Goal: Task Accomplishment & Management: Manage account settings

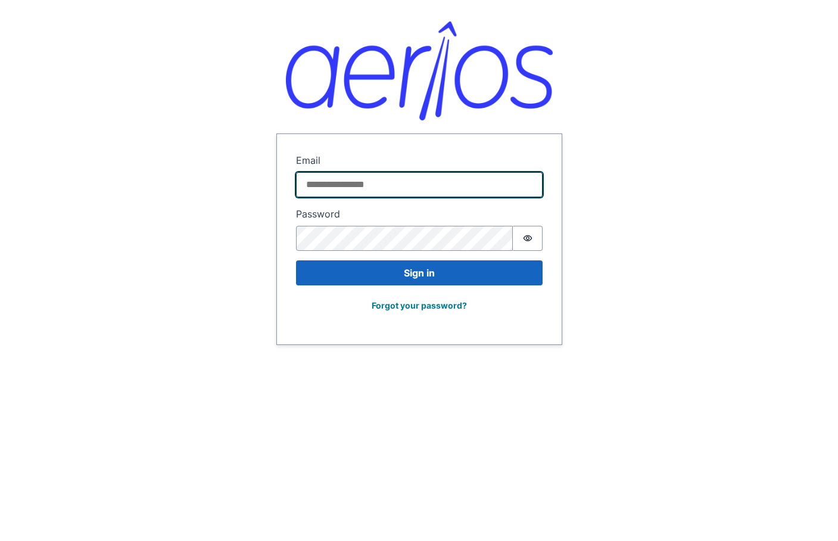
click at [355, 187] on input "Email" at bounding box center [419, 184] width 247 height 25
type input "**********"
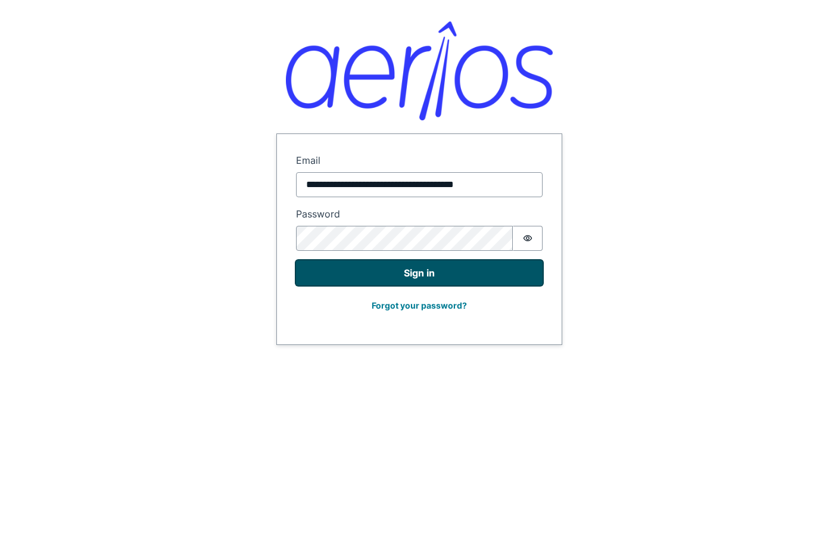
click at [392, 275] on button "Sign in" at bounding box center [419, 272] width 247 height 25
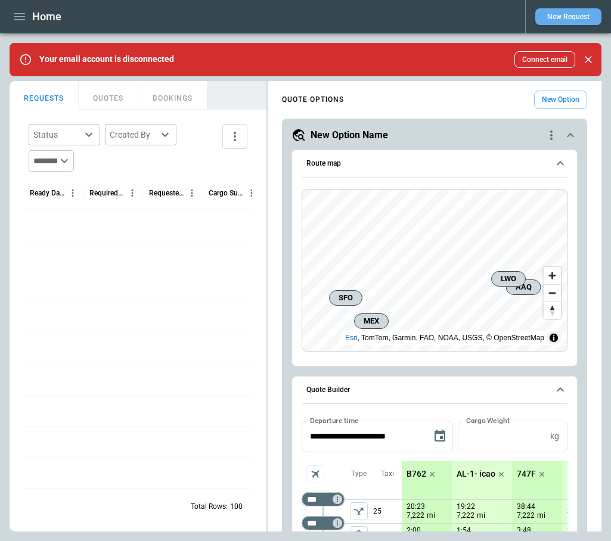
click at [559, 15] on button "New Request" at bounding box center [568, 16] width 66 height 17
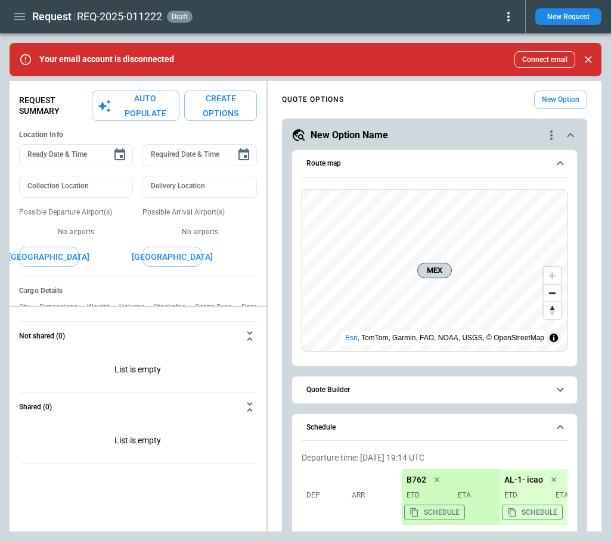
click at [510, 18] on icon at bounding box center [508, 17] width 14 height 14
click at [498, 69] on button "Decline" at bounding box center [491, 71] width 45 height 17
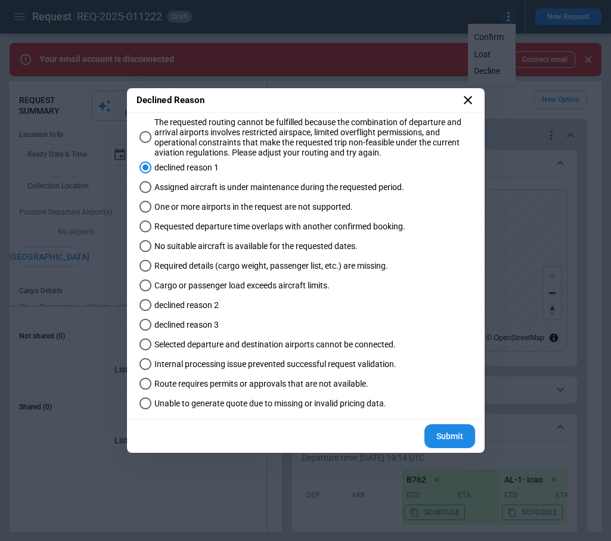
click at [447, 437] on button "Submit" at bounding box center [449, 436] width 51 height 24
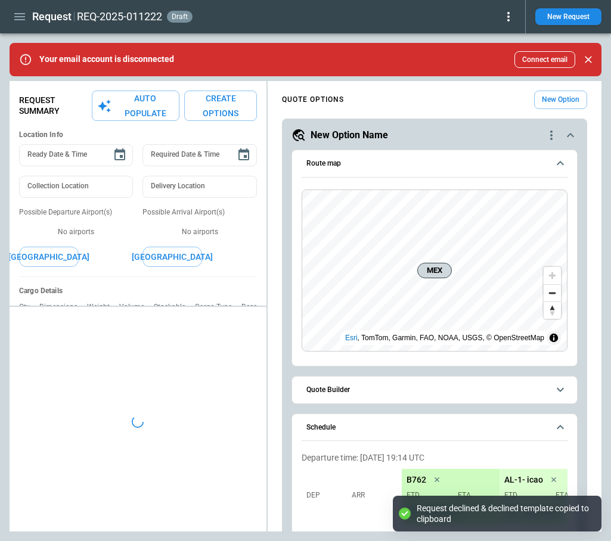
type textarea "*"
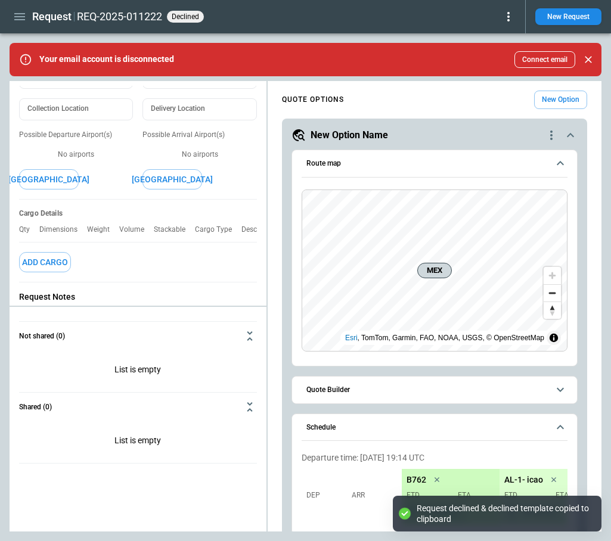
scroll to position [204, 0]
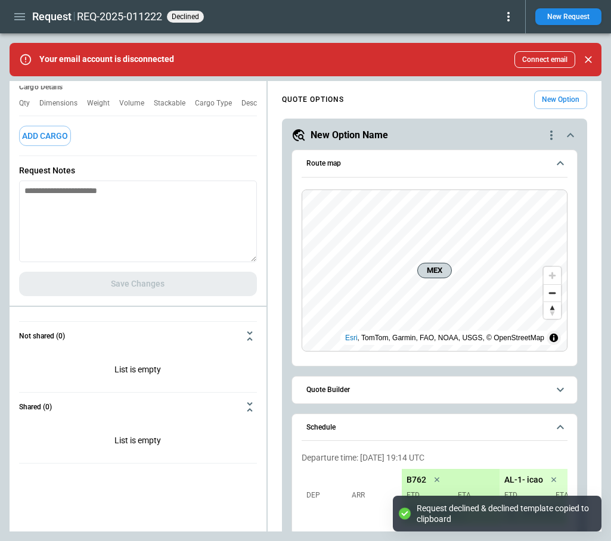
click at [18, 13] on icon "button" at bounding box center [19, 16] width 11 height 7
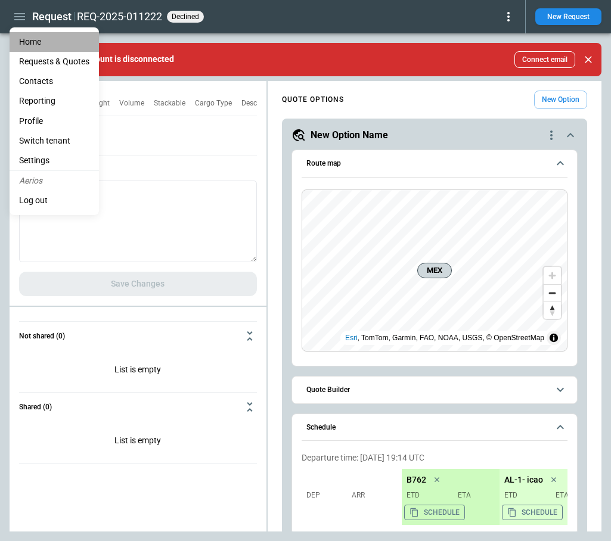
click at [36, 41] on li "Home" at bounding box center [54, 42] width 89 height 20
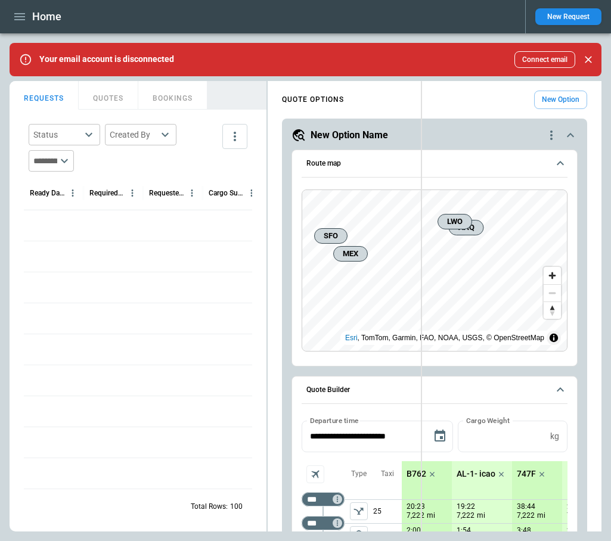
click at [419, 166] on div "**********" at bounding box center [306, 306] width 592 height 451
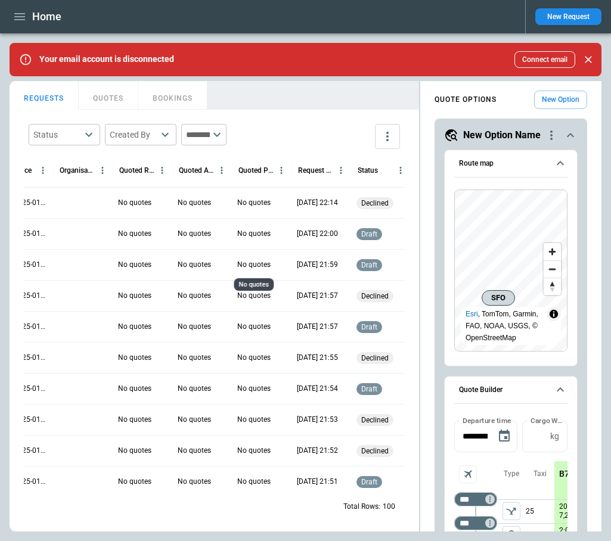
scroll to position [0, 368]
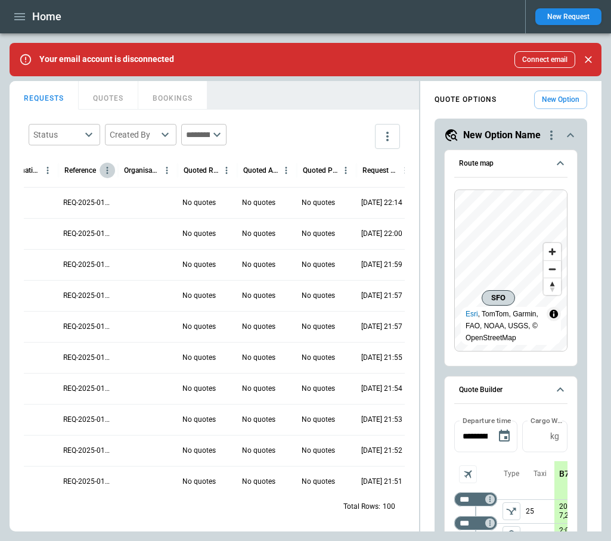
click at [114, 168] on button "Reference column menu" at bounding box center [107, 170] width 15 height 15
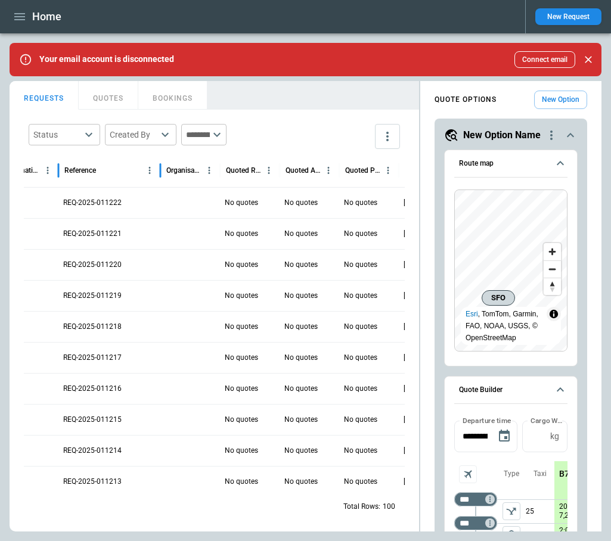
drag, startPoint x: 119, startPoint y: 170, endPoint x: 161, endPoint y: 172, distance: 42.4
click at [161, 172] on div at bounding box center [160, 170] width 6 height 33
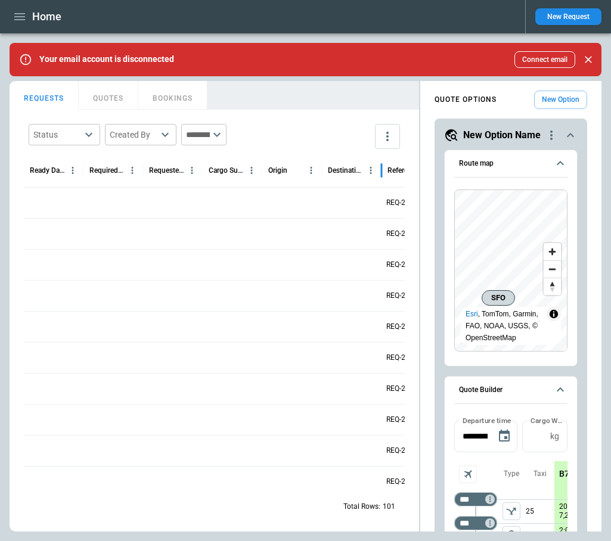
click at [389, 136] on icon "more" at bounding box center [387, 136] width 14 height 14
click at [366, 185] on div "View Settings" at bounding box center [351, 183] width 81 height 14
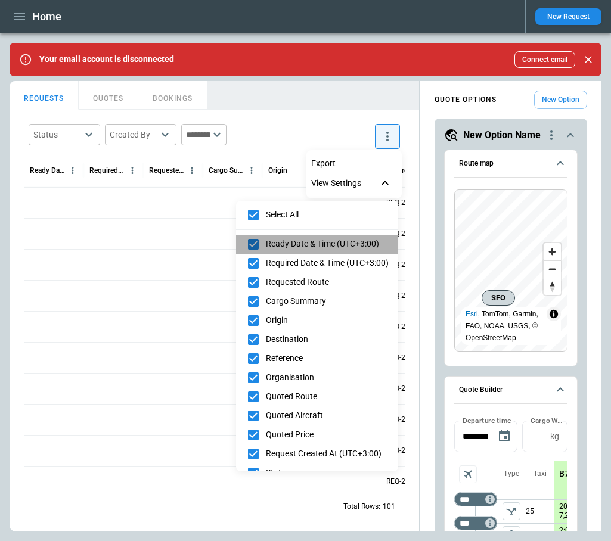
click at [281, 241] on span "Ready Date & Time (UTC+3:00)" at bounding box center [327, 244] width 123 height 10
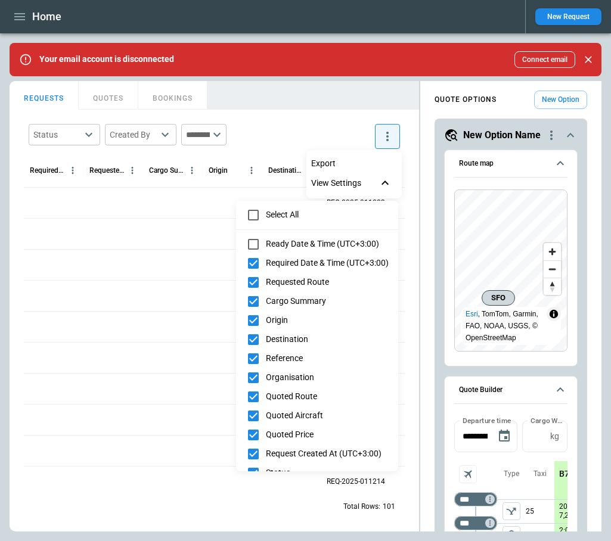
click at [281, 262] on span "Required Date & Time (UTC+3:00)" at bounding box center [327, 263] width 123 height 10
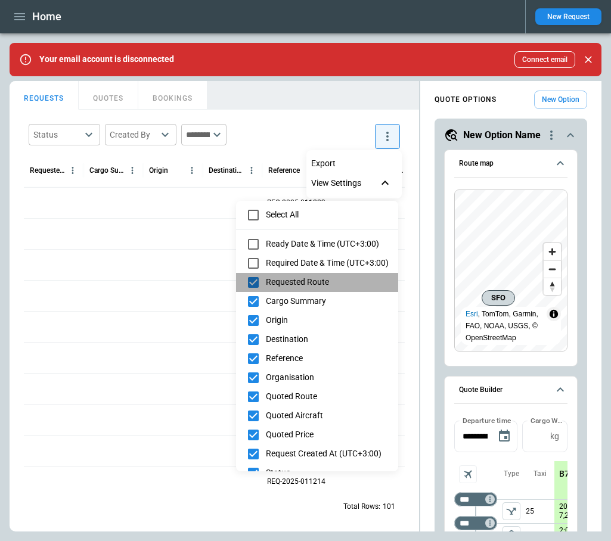
click at [281, 280] on span "Requested Route" at bounding box center [327, 282] width 123 height 10
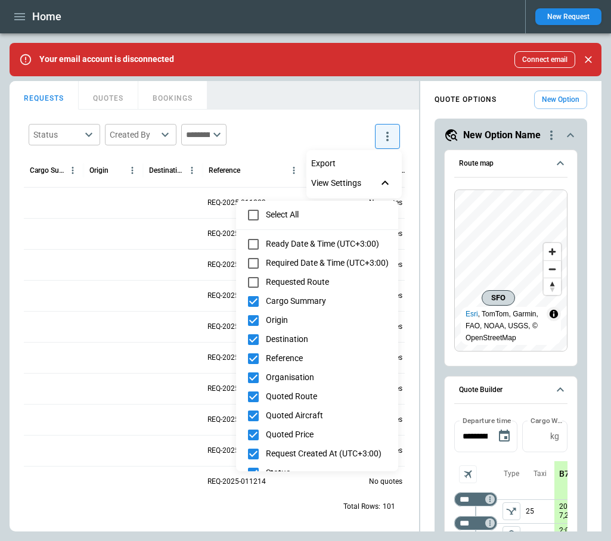
click at [281, 293] on li "Cargo Summary" at bounding box center [317, 301] width 162 height 19
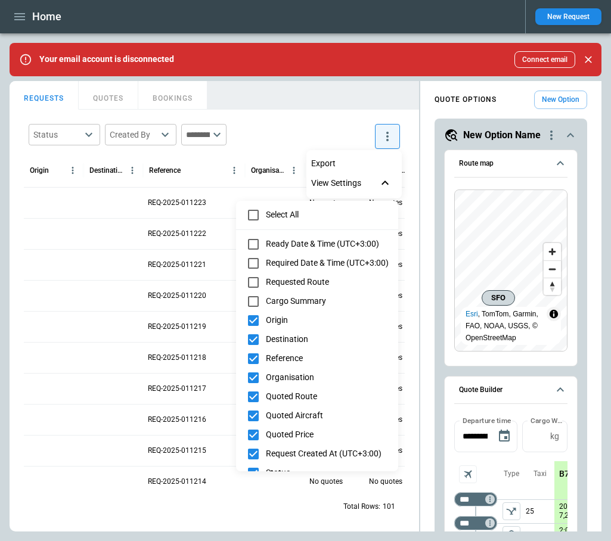
click at [284, 319] on span "Origin" at bounding box center [327, 320] width 123 height 10
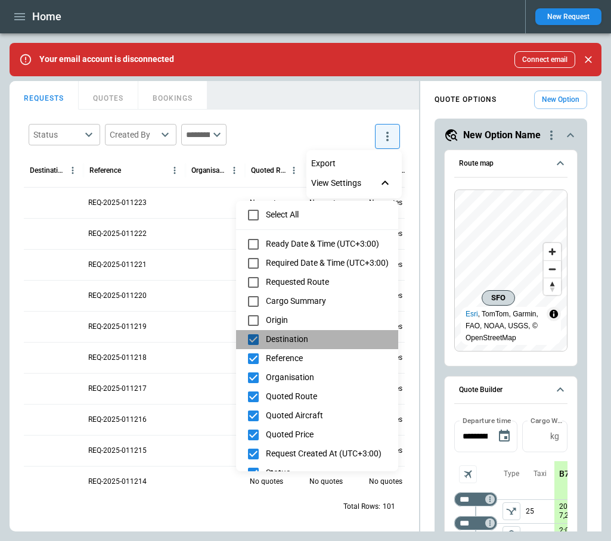
click at [284, 337] on span "Destination" at bounding box center [327, 339] width 123 height 10
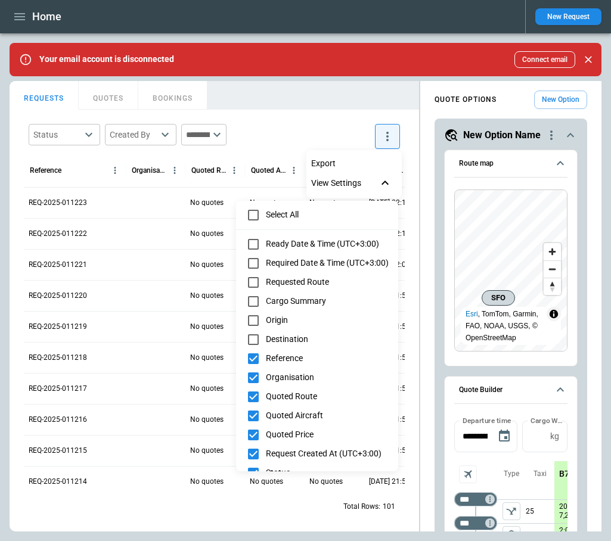
click at [291, 126] on div at bounding box center [305, 270] width 611 height 541
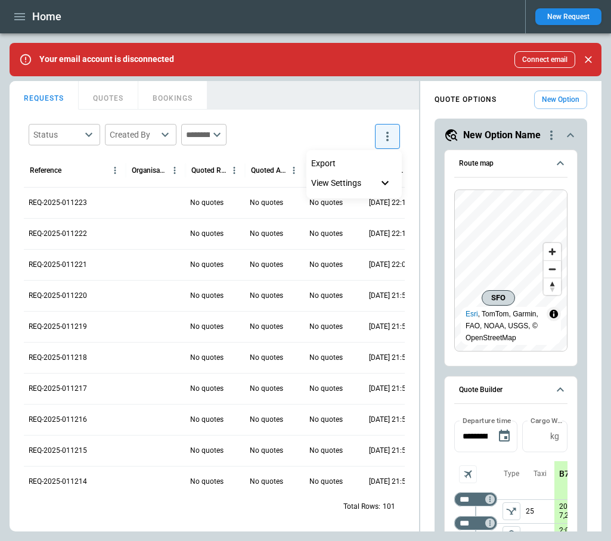
click at [341, 106] on div at bounding box center [305, 270] width 611 height 541
click at [78, 130] on body "Home New Request Your email account is disconnected Connect email FindBorderBar…" at bounding box center [305, 270] width 611 height 541
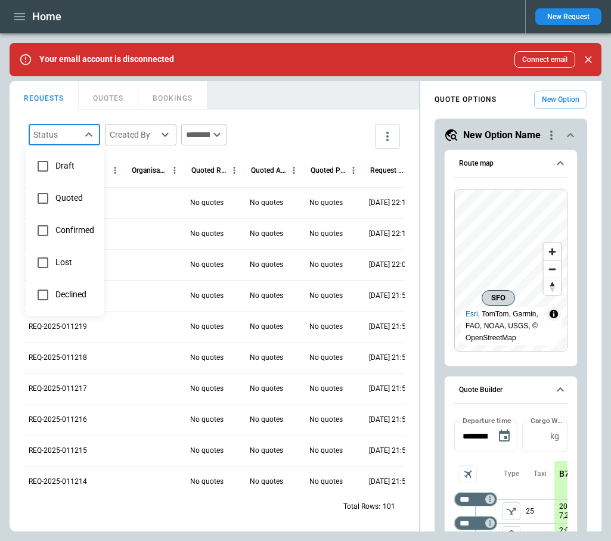
click at [78, 290] on span "Declined" at bounding box center [74, 295] width 39 height 10
type input "********"
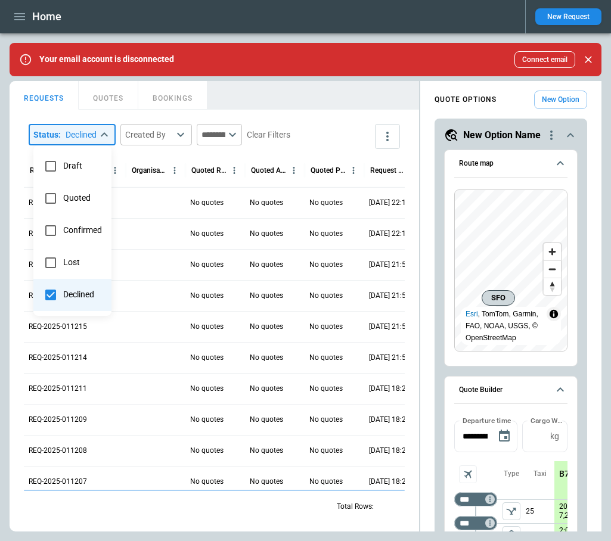
click at [298, 86] on div at bounding box center [305, 270] width 611 height 541
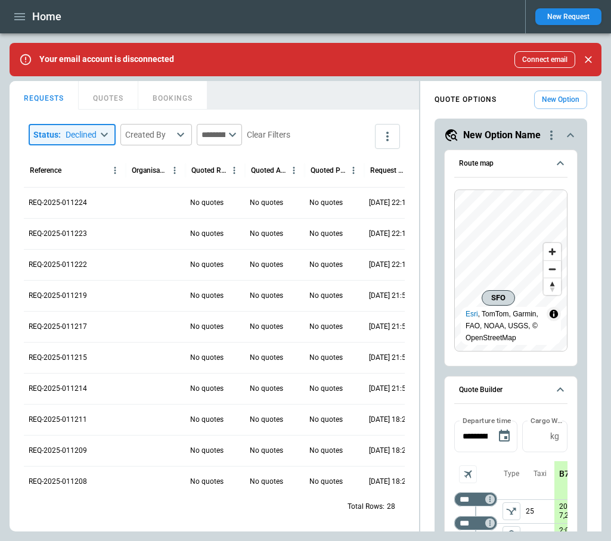
click at [563, 20] on button "New Request" at bounding box center [568, 16] width 66 height 17
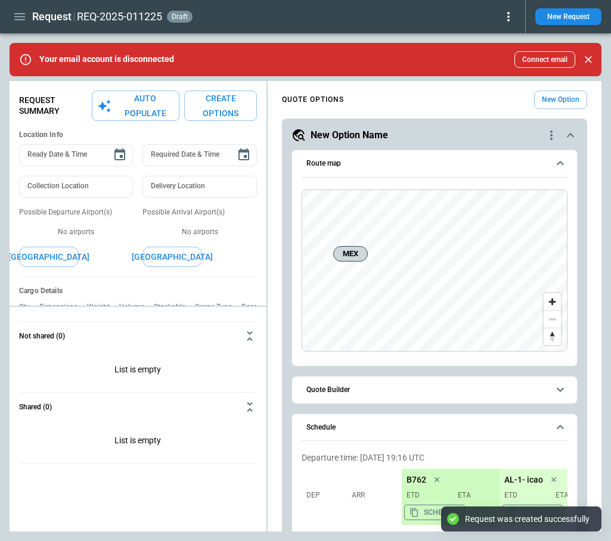
click at [511, 17] on icon at bounding box center [508, 17] width 14 height 14
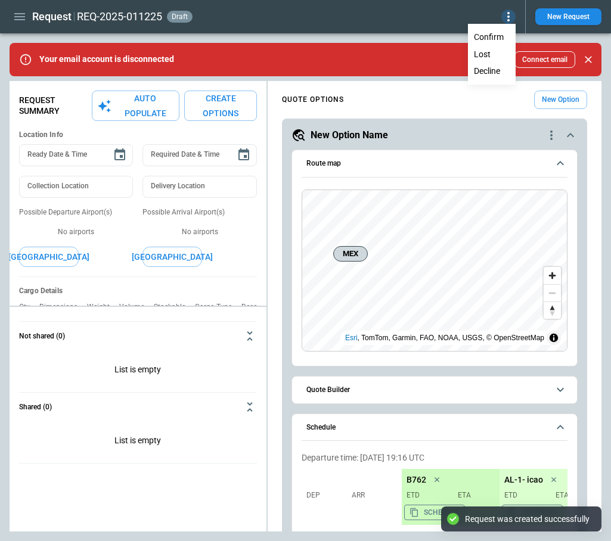
click at [493, 53] on button "Lost" at bounding box center [491, 54] width 45 height 17
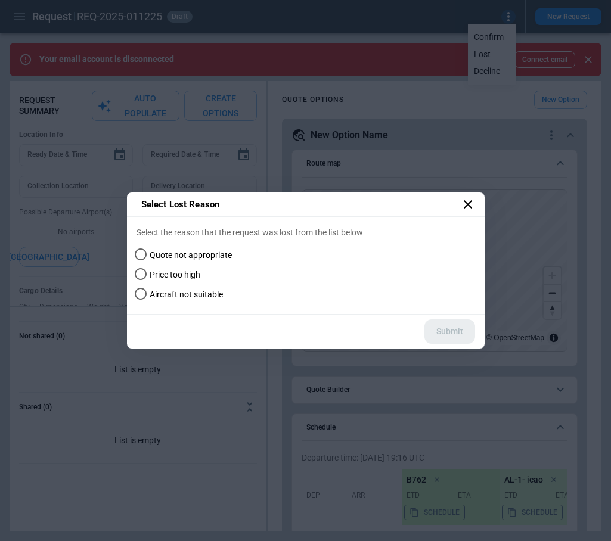
click at [196, 272] on span "Price too high" at bounding box center [175, 275] width 51 height 10
click at [448, 334] on button "Submit" at bounding box center [449, 331] width 51 height 24
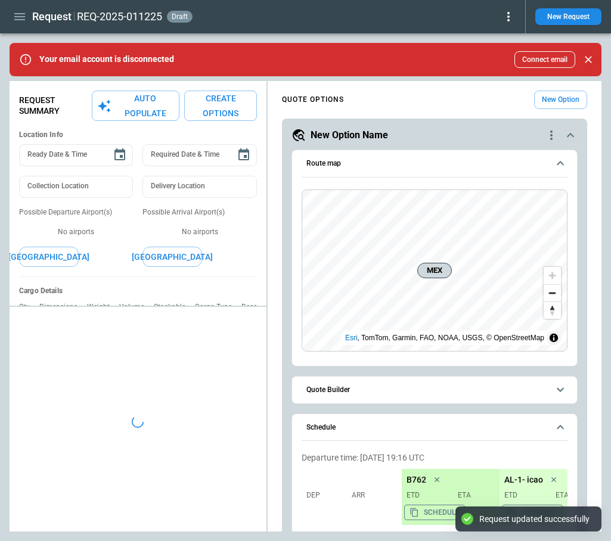
type textarea "*"
click at [508, 13] on icon at bounding box center [508, 17] width 2 height 10
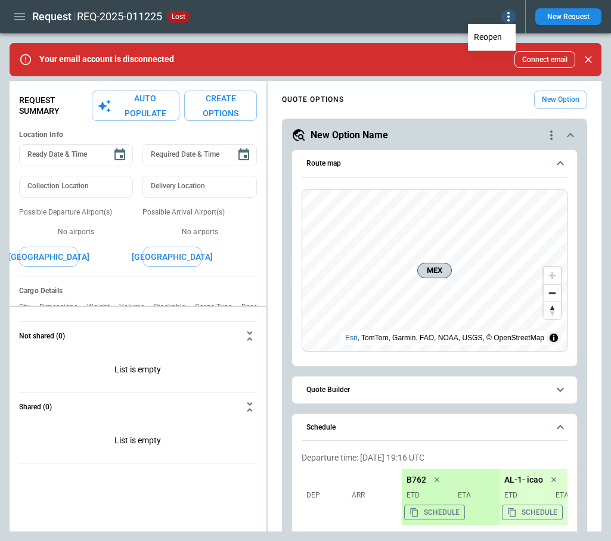
click at [555, 19] on div at bounding box center [305, 270] width 611 height 541
click at [559, 18] on button "New Request" at bounding box center [568, 16] width 66 height 17
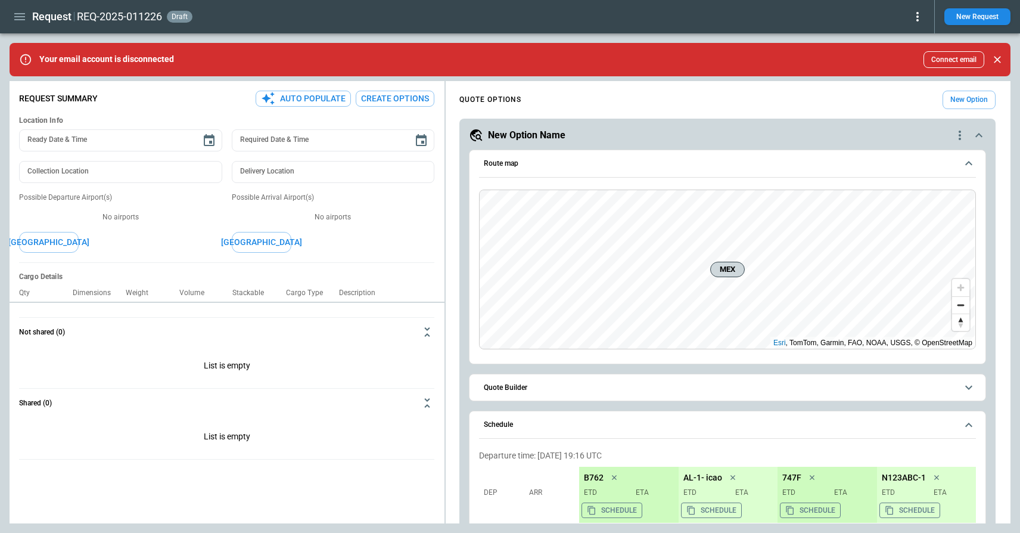
type textarea "*"
